Goal: Check status: Check status

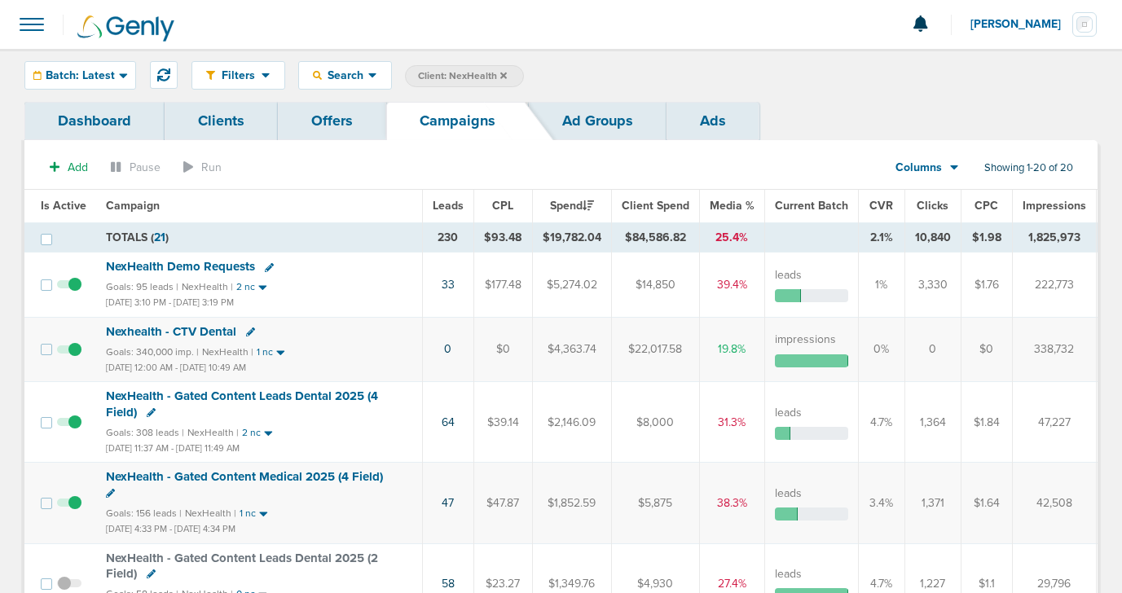
click at [503, 74] on icon at bounding box center [503, 75] width 7 height 7
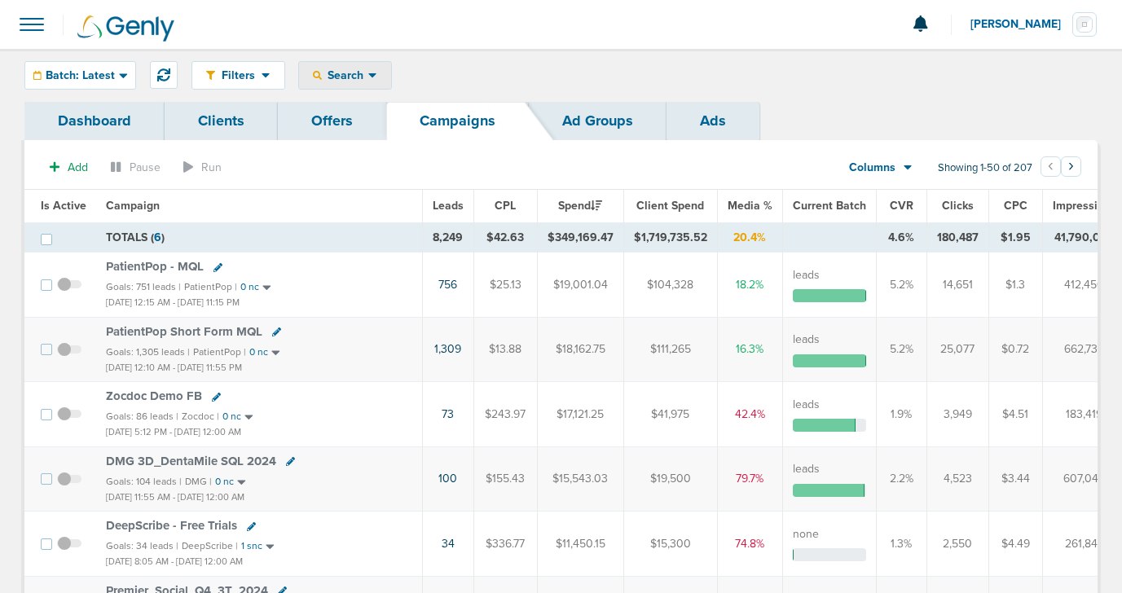
click at [327, 75] on span "Search" at bounding box center [345, 75] width 46 height 14
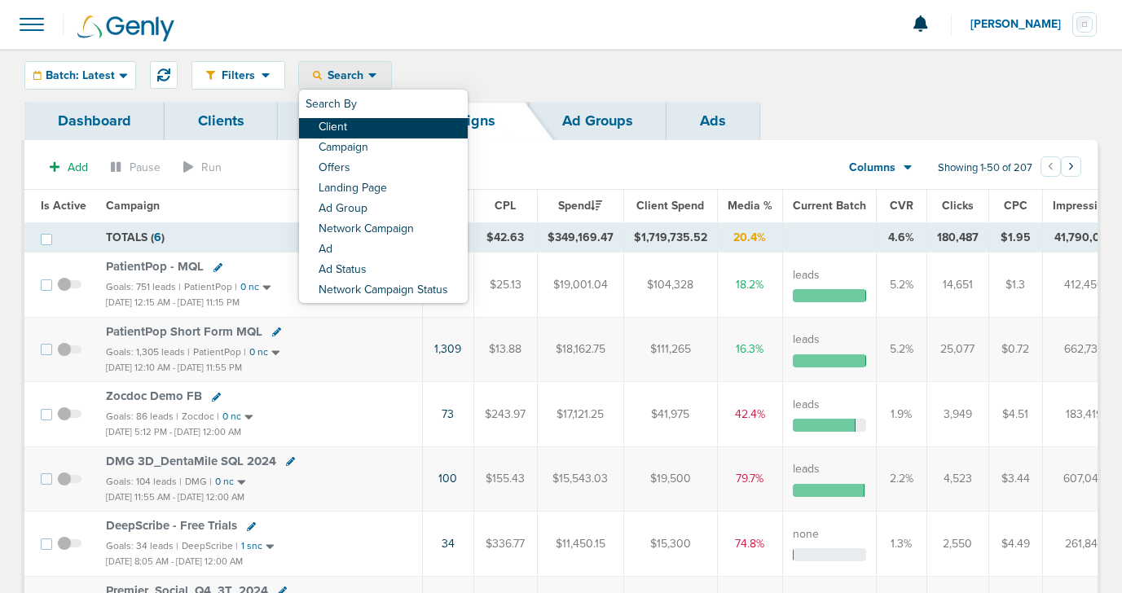
click at [351, 129] on link "Client" at bounding box center [383, 128] width 169 height 20
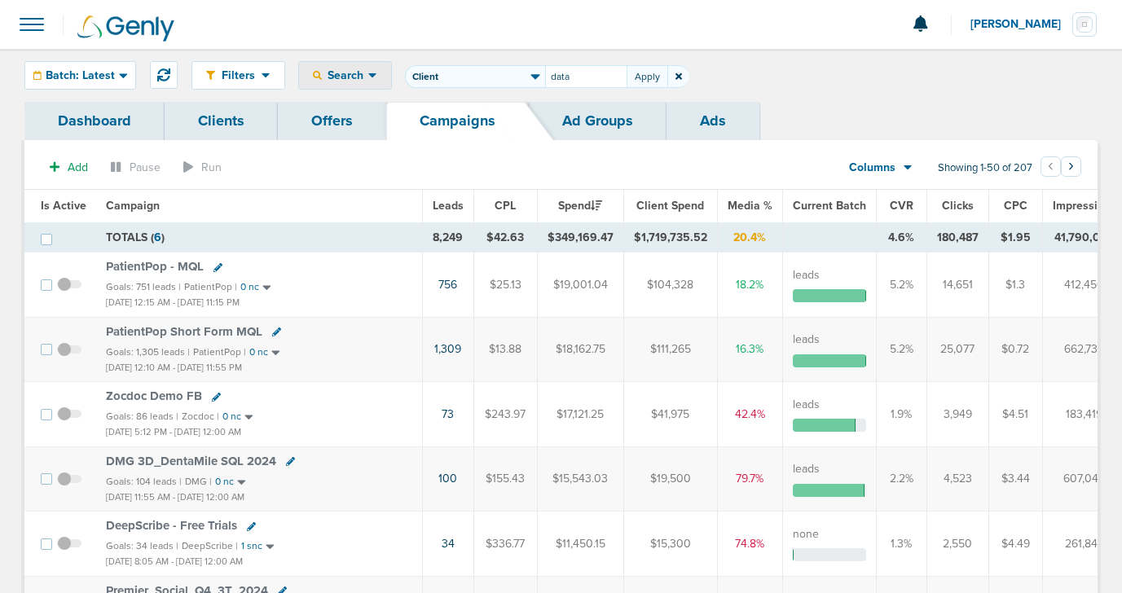
type input "data"
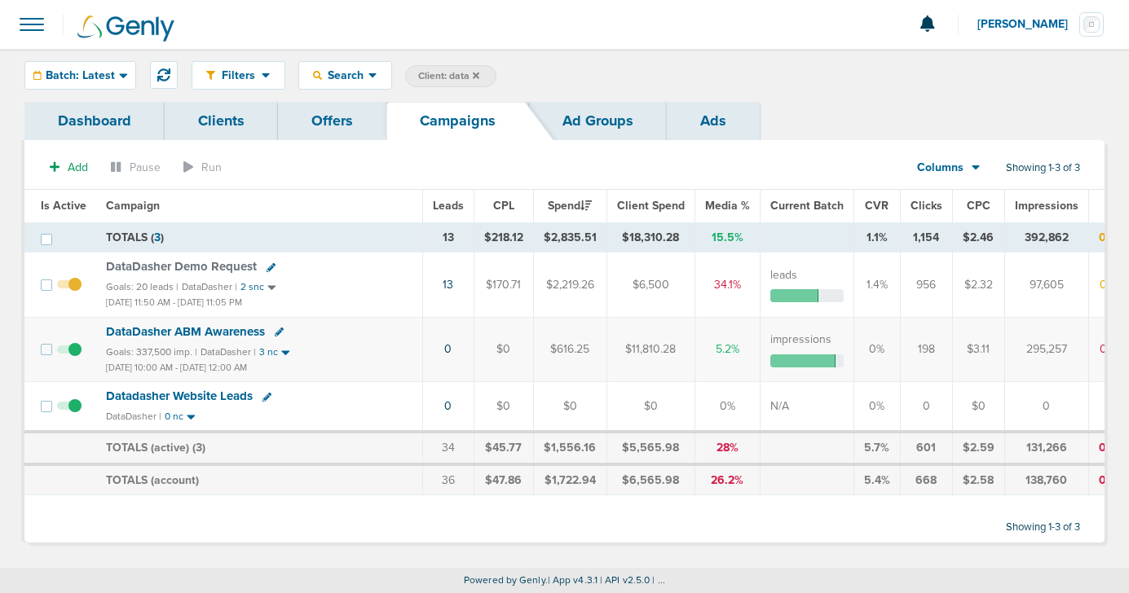
click at [477, 73] on icon at bounding box center [476, 75] width 7 height 7
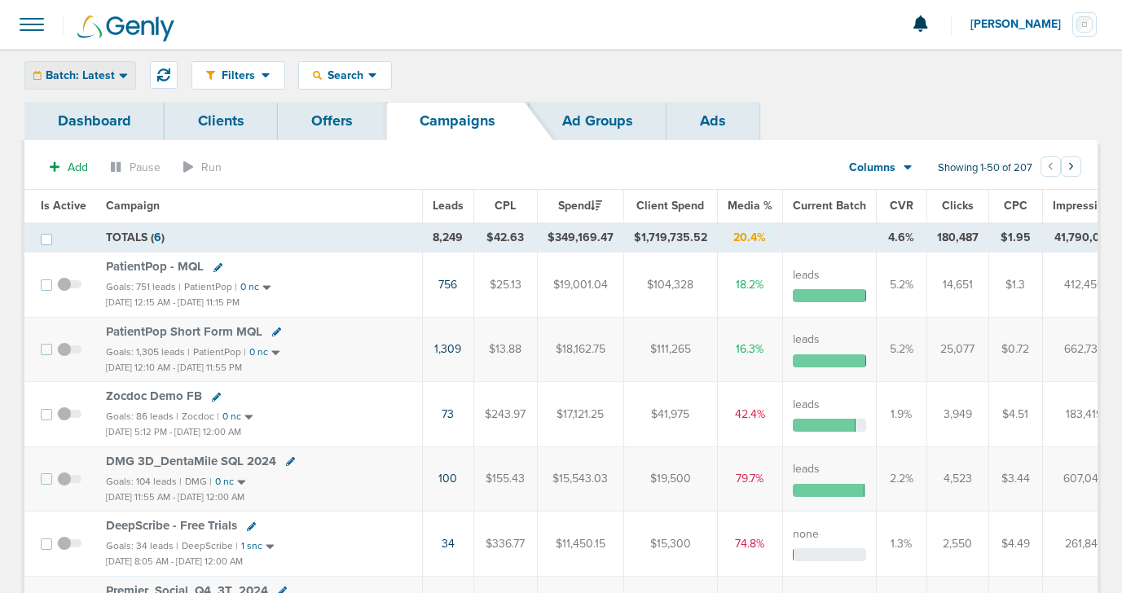
click at [82, 73] on span "Batch: Latest" at bounding box center [80, 75] width 69 height 11
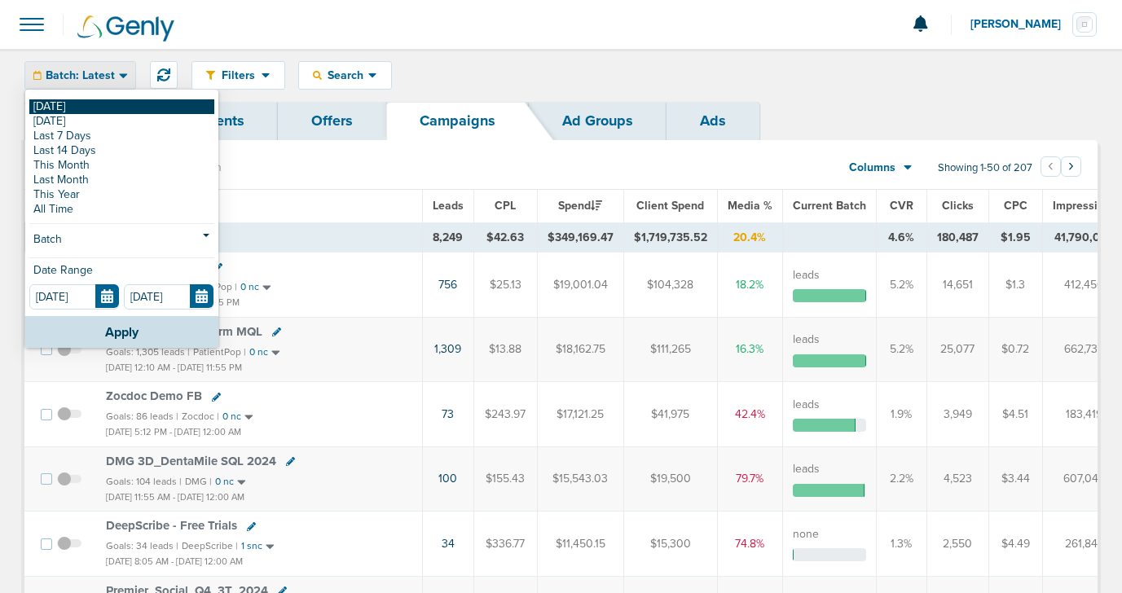
click at [85, 110] on link "[DATE]" at bounding box center [121, 106] width 185 height 15
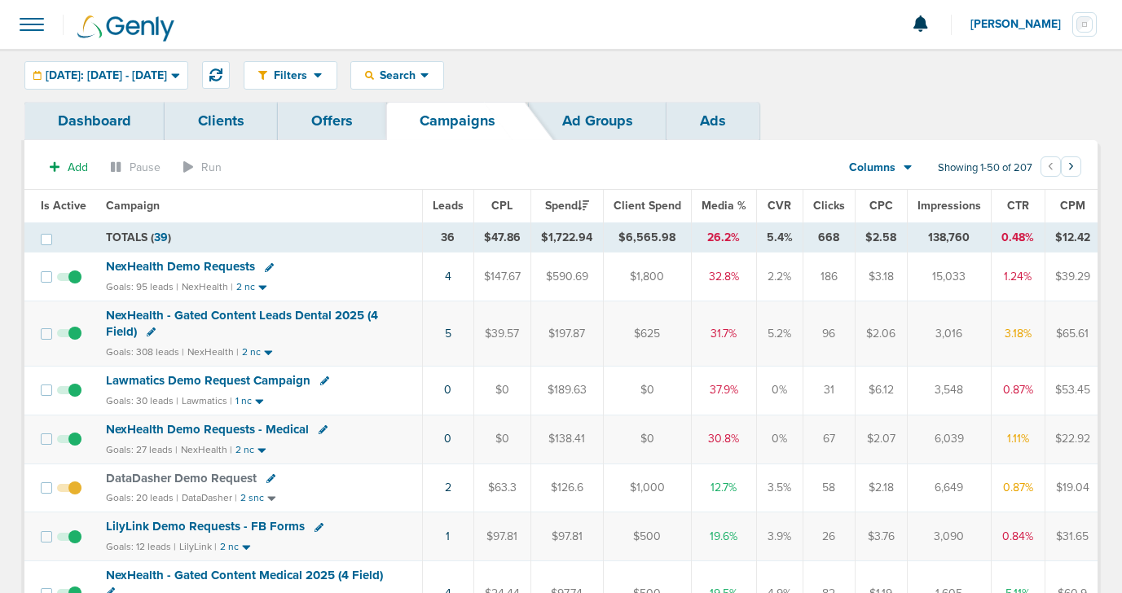
click at [194, 268] on span "NexHealth Demo Requests" at bounding box center [180, 266] width 149 height 15
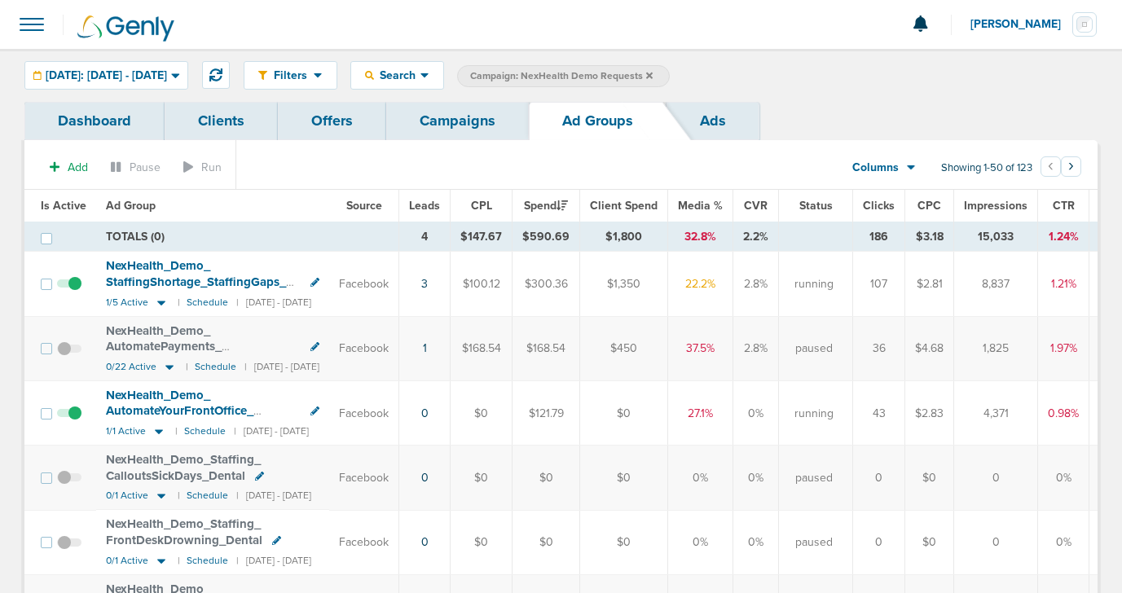
click at [71, 421] on span at bounding box center [69, 421] width 24 height 0
click at [69, 417] on input "checkbox" at bounding box center [69, 417] width 0 height 0
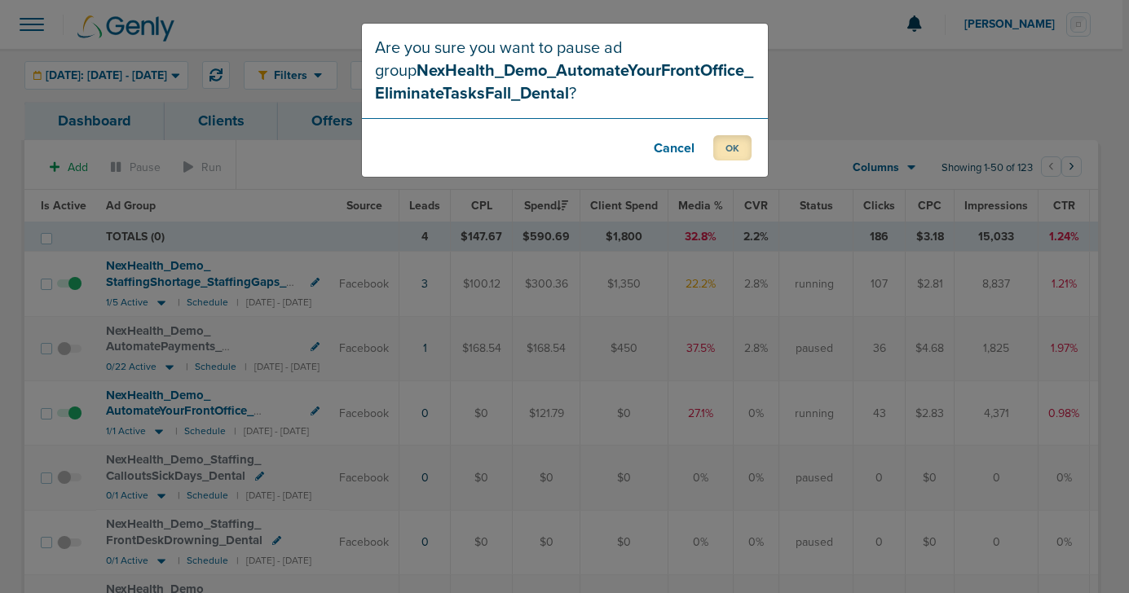
click at [724, 147] on button "OK" at bounding box center [732, 147] width 38 height 25
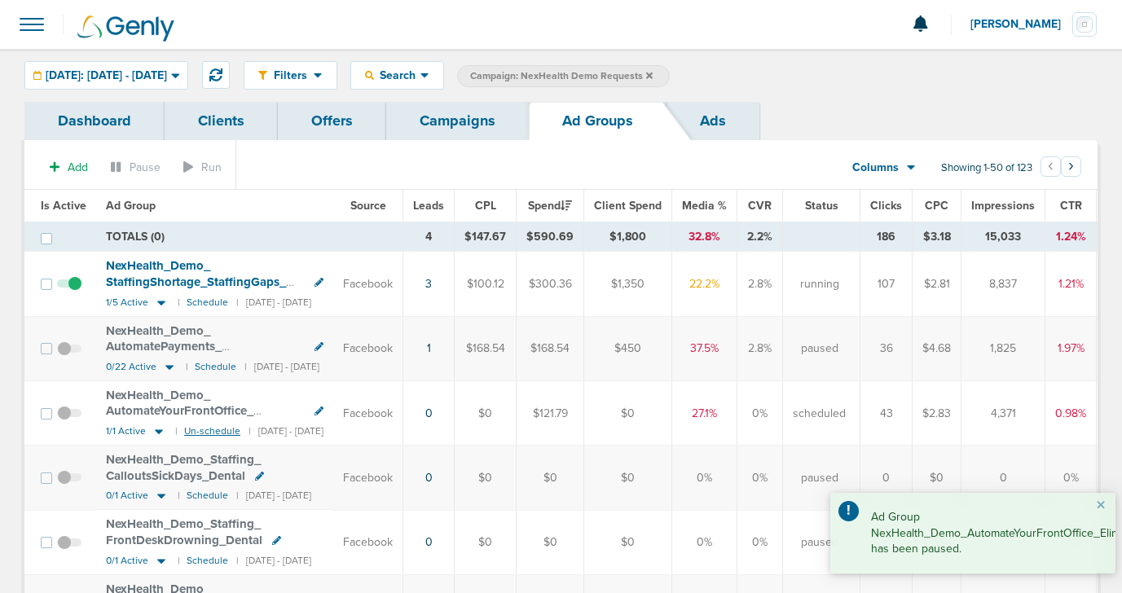
click at [220, 431] on small "Un-schedule" at bounding box center [212, 431] width 56 height 12
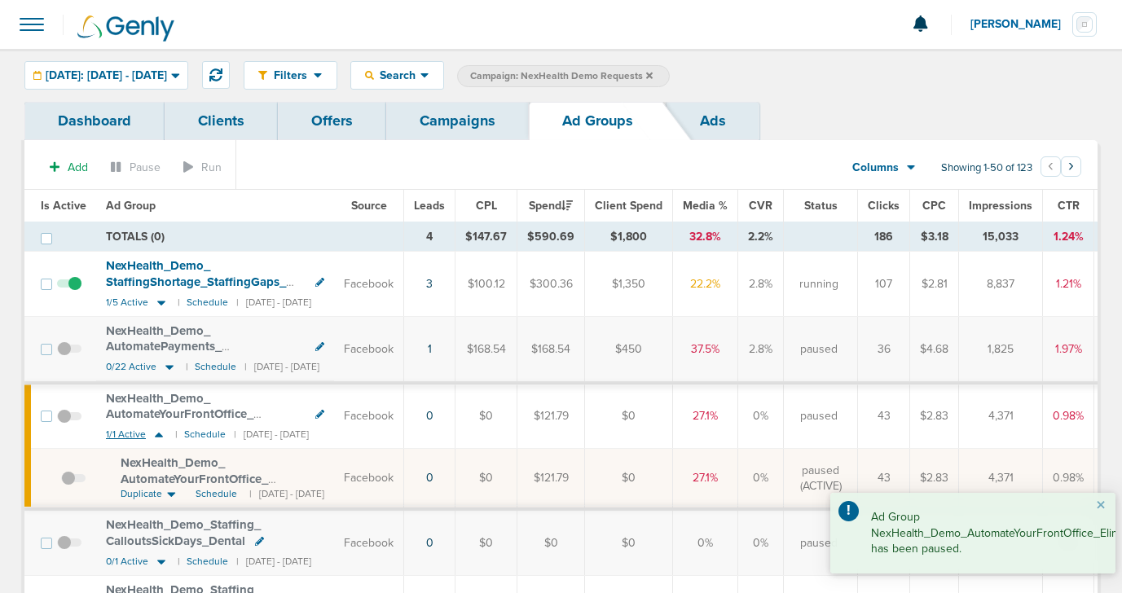
click at [156, 438] on icon at bounding box center [159, 435] width 16 height 14
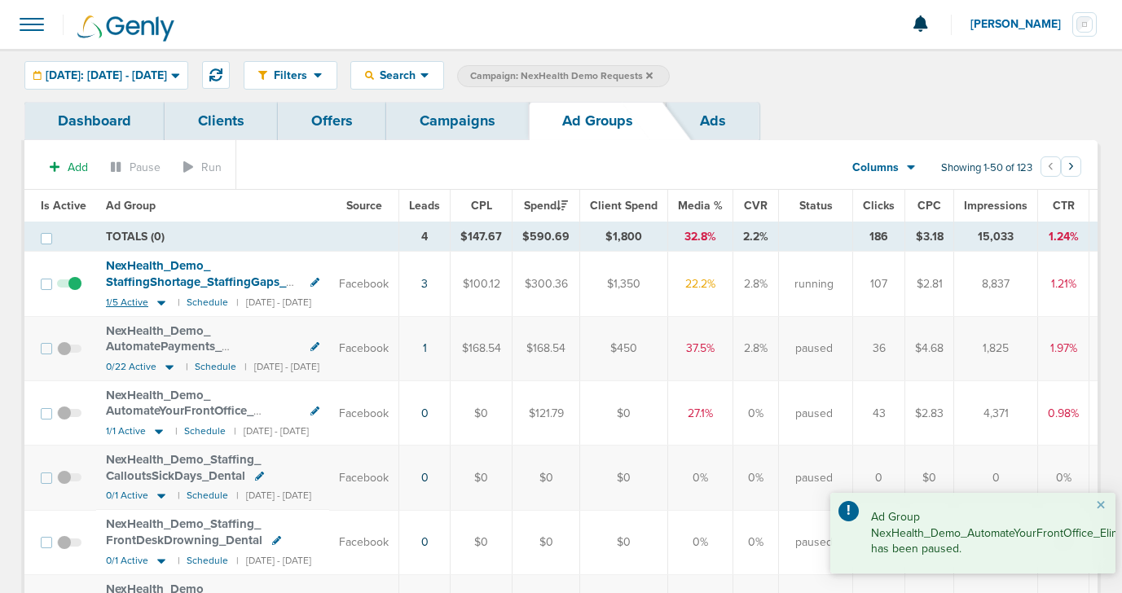
click at [158, 301] on icon at bounding box center [161, 303] width 8 height 5
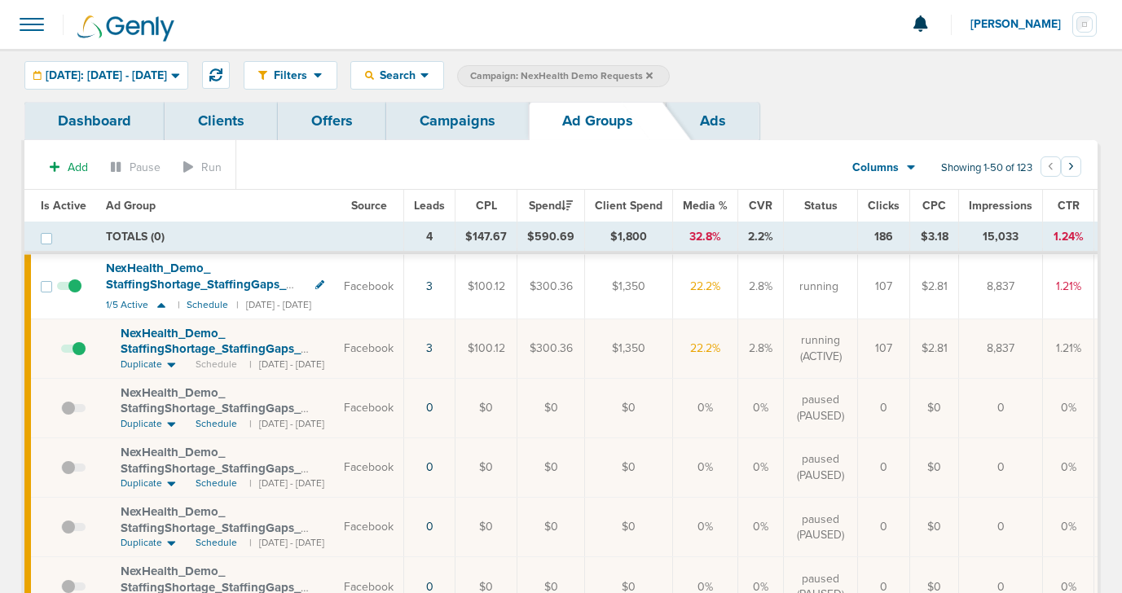
click at [451, 121] on link "Campaigns" at bounding box center [457, 121] width 143 height 38
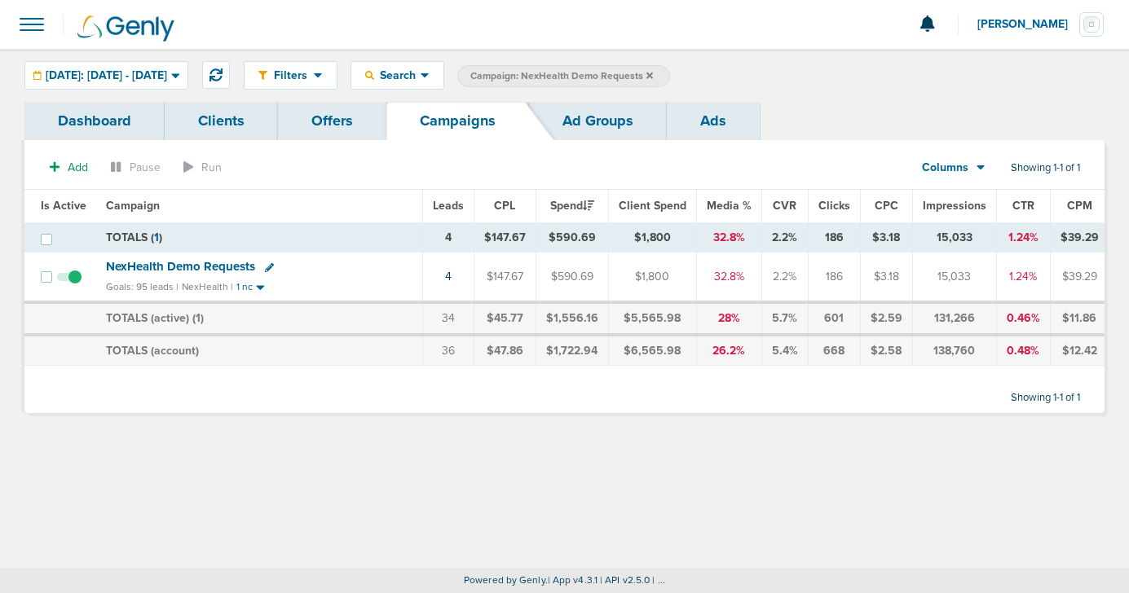
click at [653, 76] on icon at bounding box center [649, 75] width 7 height 7
